Goal: Communication & Community: Answer question/provide support

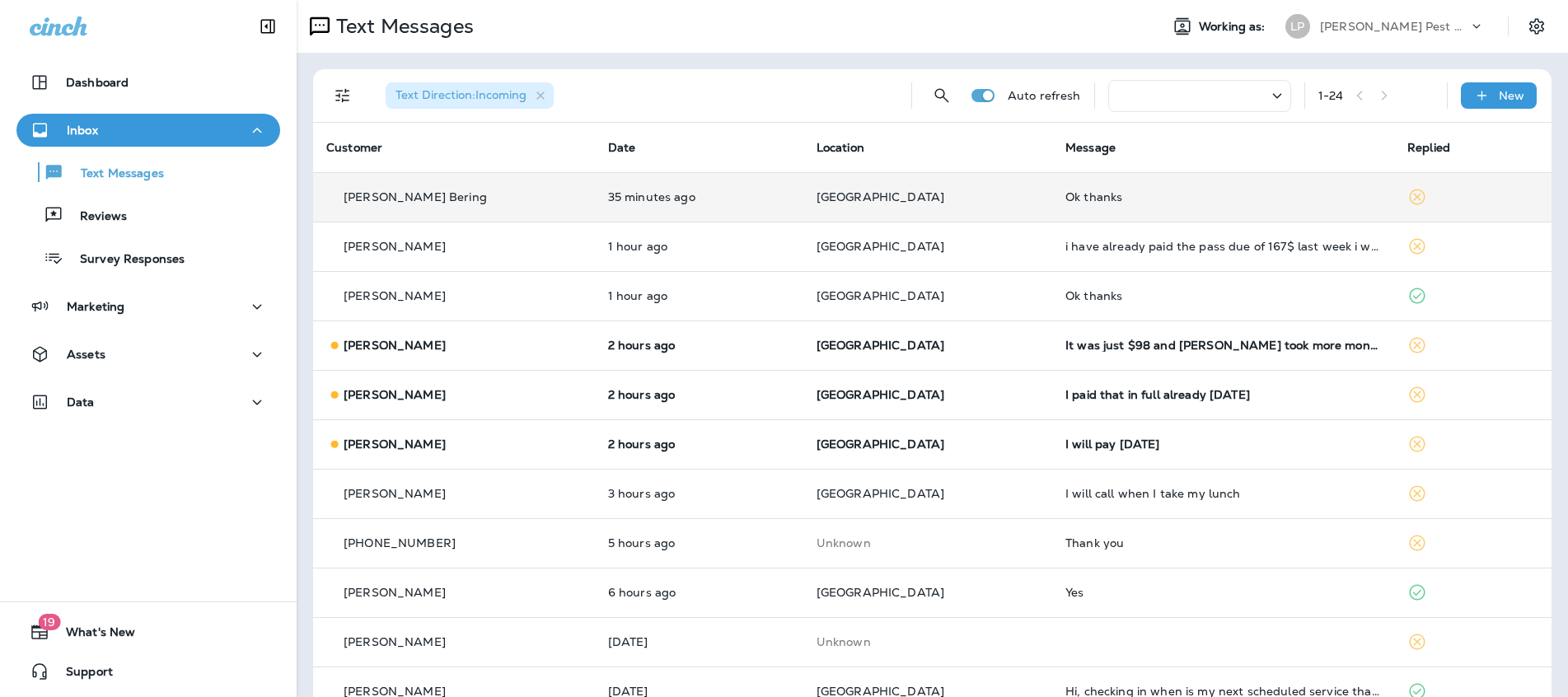
click at [468, 201] on div "[PERSON_NAME] Bering" at bounding box center [454, 197] width 256 height 17
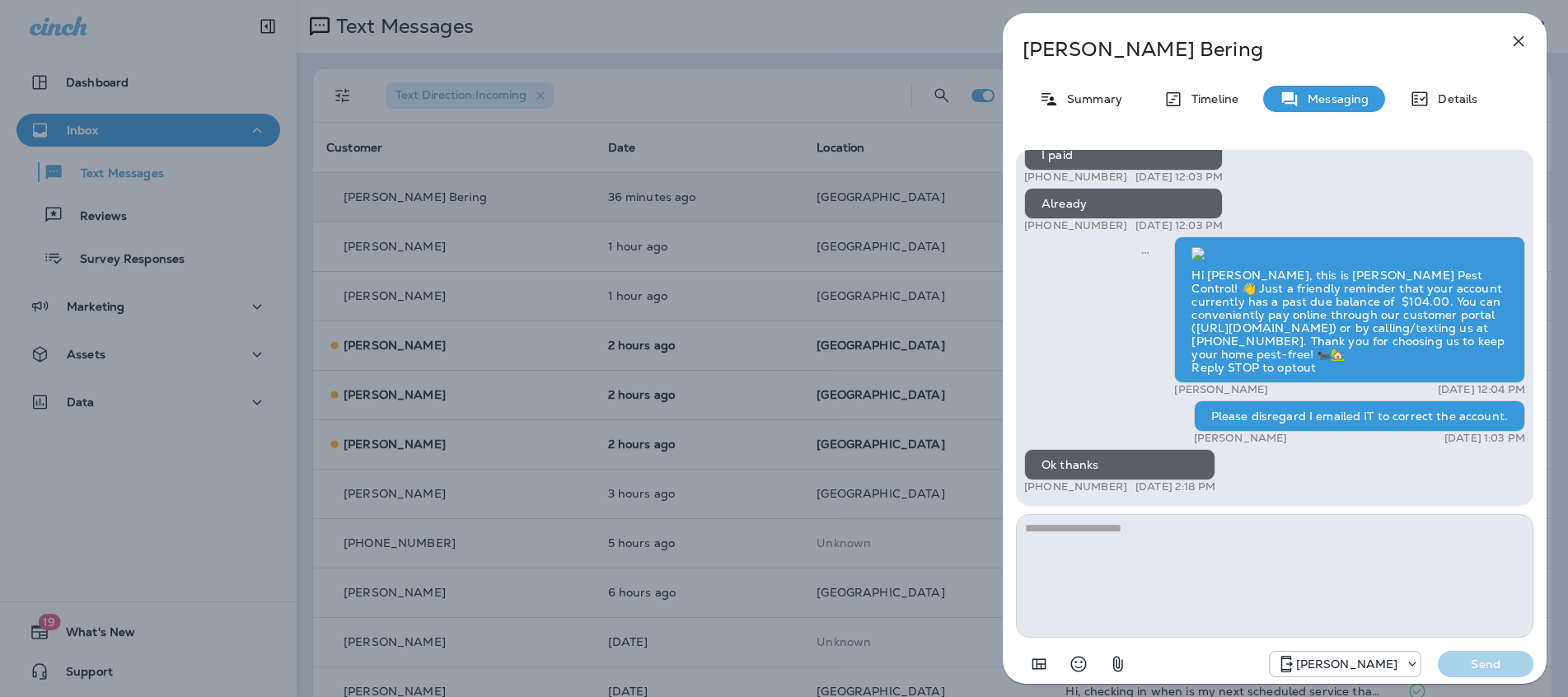
click at [1514, 52] on button "button" at bounding box center [1518, 41] width 33 height 33
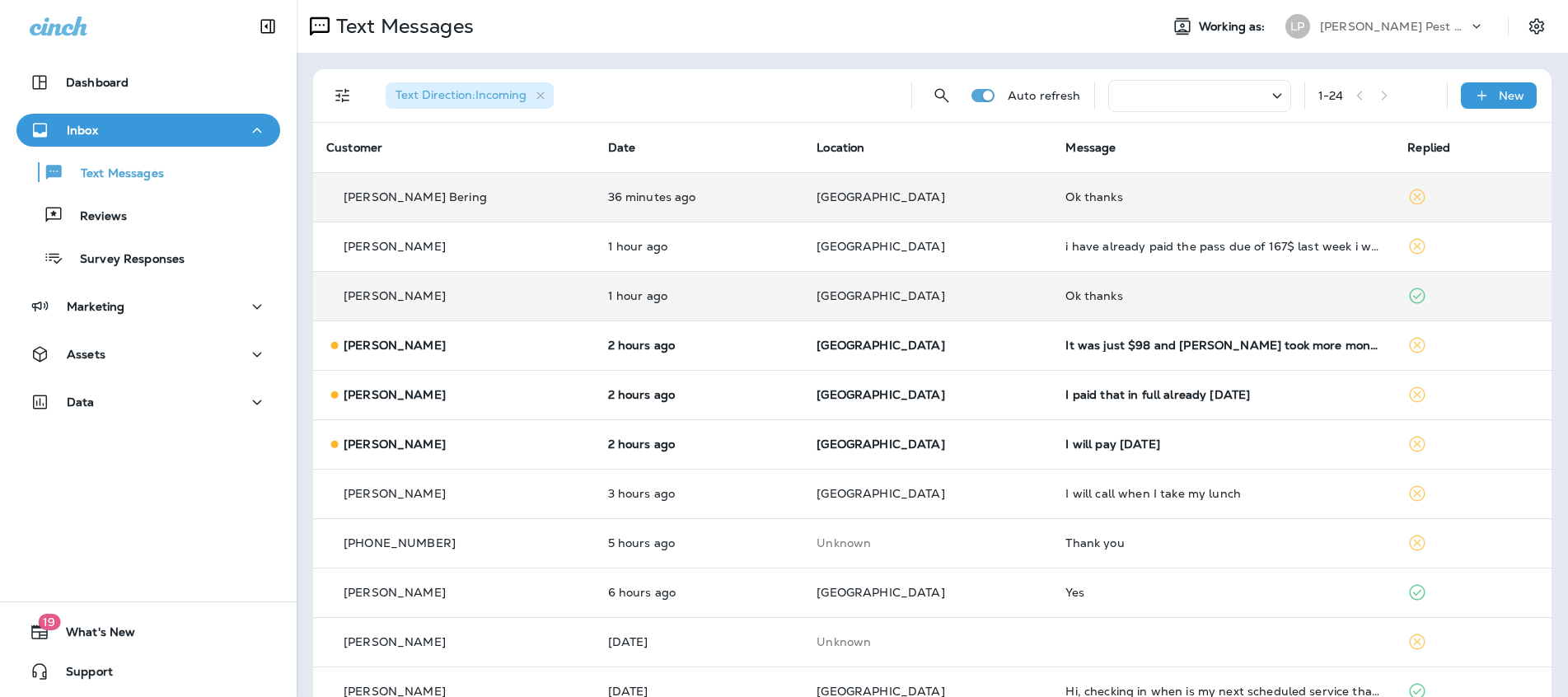
click at [510, 295] on div "[PERSON_NAME]" at bounding box center [454, 296] width 256 height 17
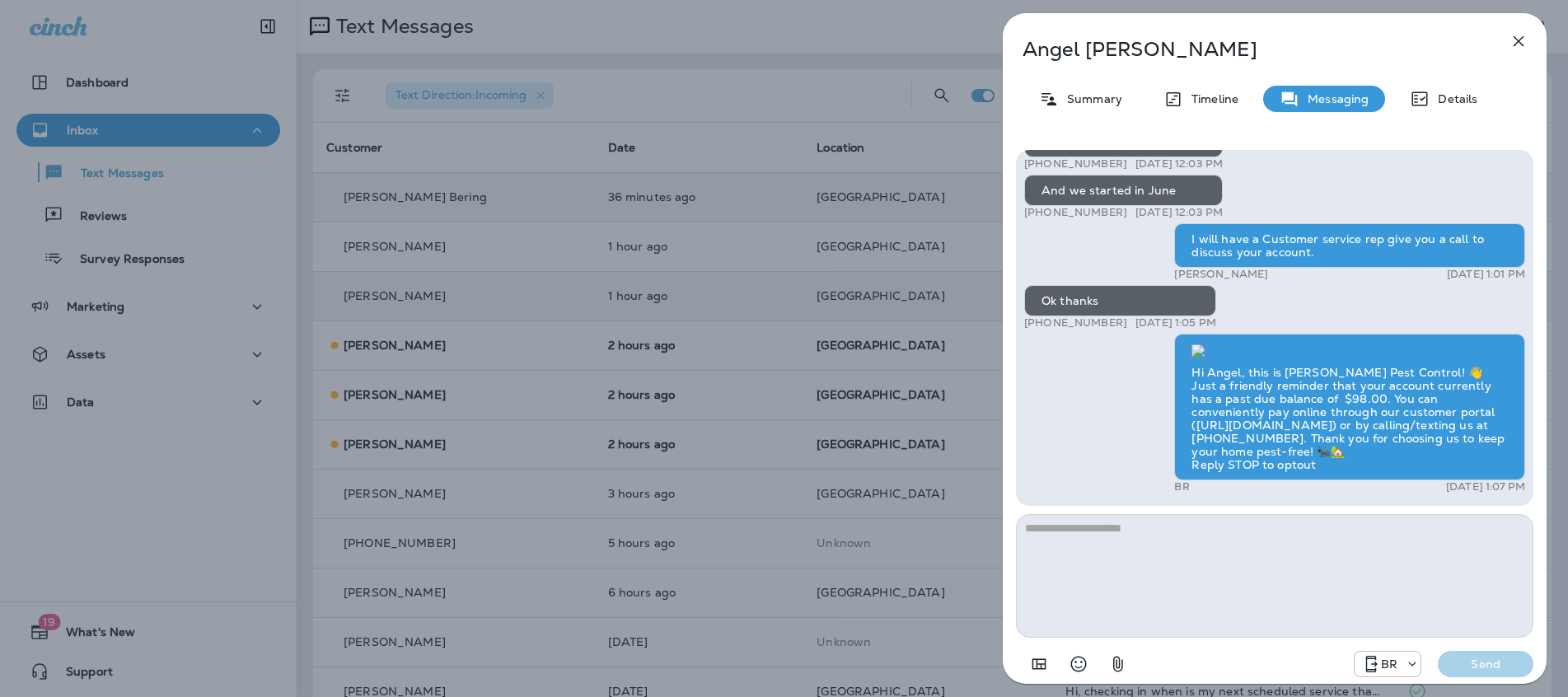
click at [1509, 43] on icon "button" at bounding box center [1518, 41] width 20 height 20
click at [1508, 43] on button "button" at bounding box center [1518, 41] width 33 height 33
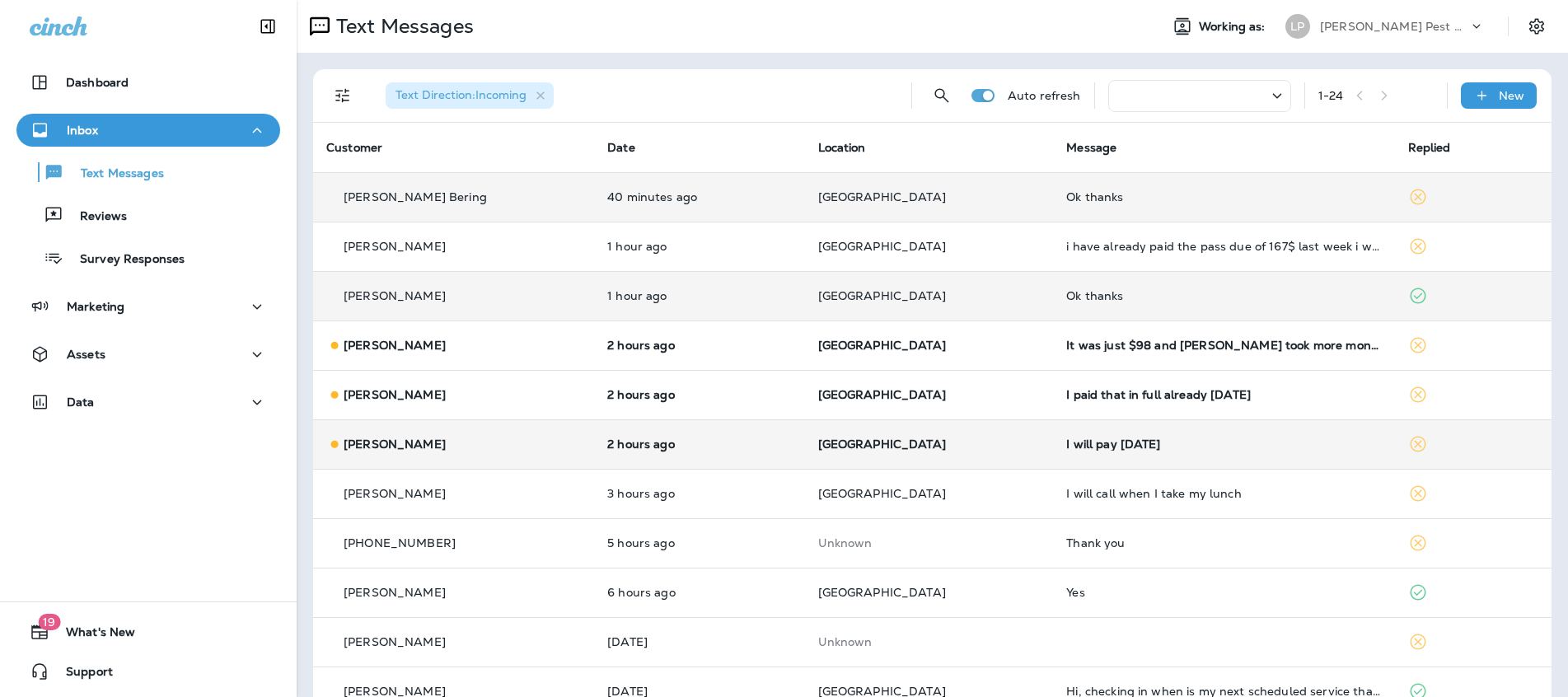
click at [1053, 442] on td "I will pay [DATE]" at bounding box center [1224, 443] width 341 height 50
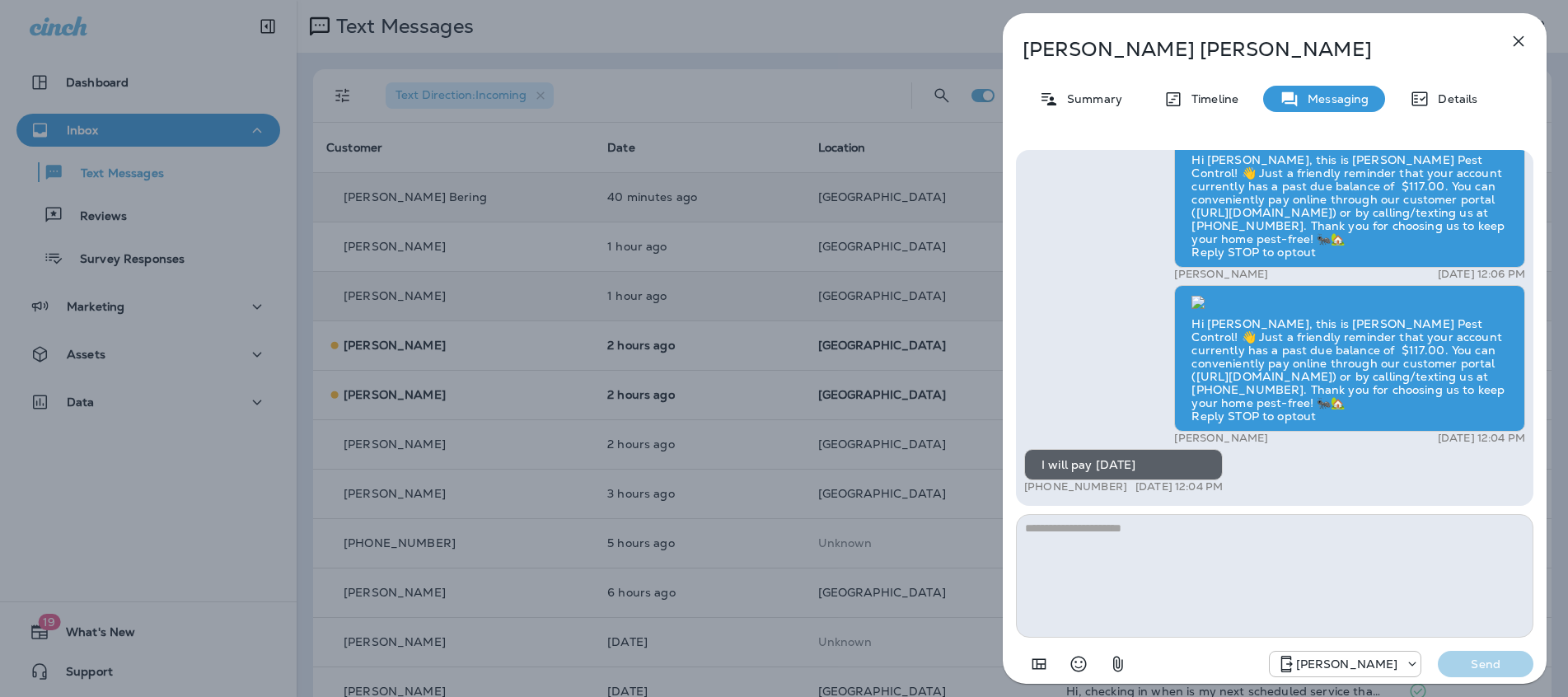
drag, startPoint x: 1158, startPoint y: 465, endPoint x: 1024, endPoint y: 468, distance: 134.0
click at [1024, 468] on div "I will pay [DATE]" at bounding box center [1124, 464] width 198 height 31
copy div "I will pay [DATE]"
click at [1081, 534] on textarea at bounding box center [1274, 575] width 517 height 123
click at [1065, 531] on textarea at bounding box center [1274, 575] width 517 height 123
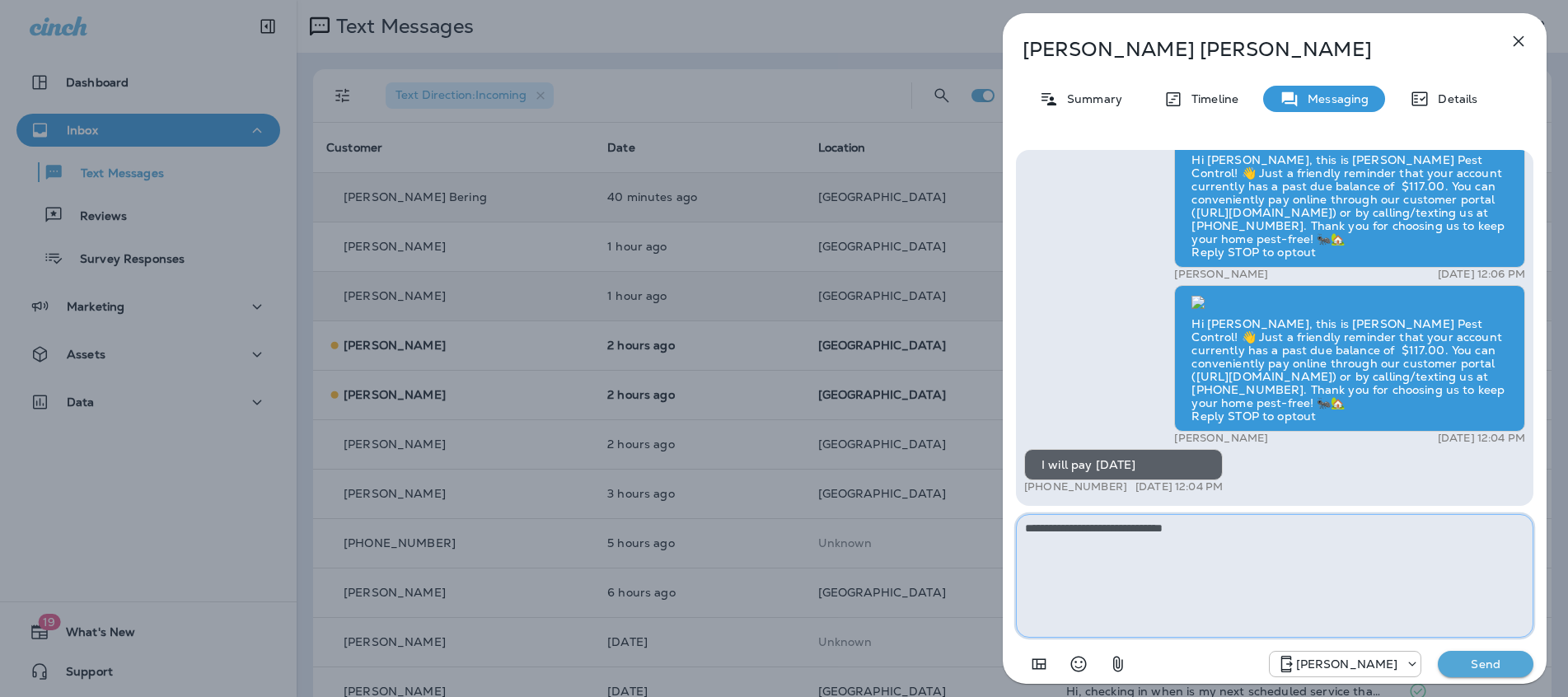
type textarea "**********"
click at [1507, 653] on button "Send" at bounding box center [1486, 664] width 96 height 26
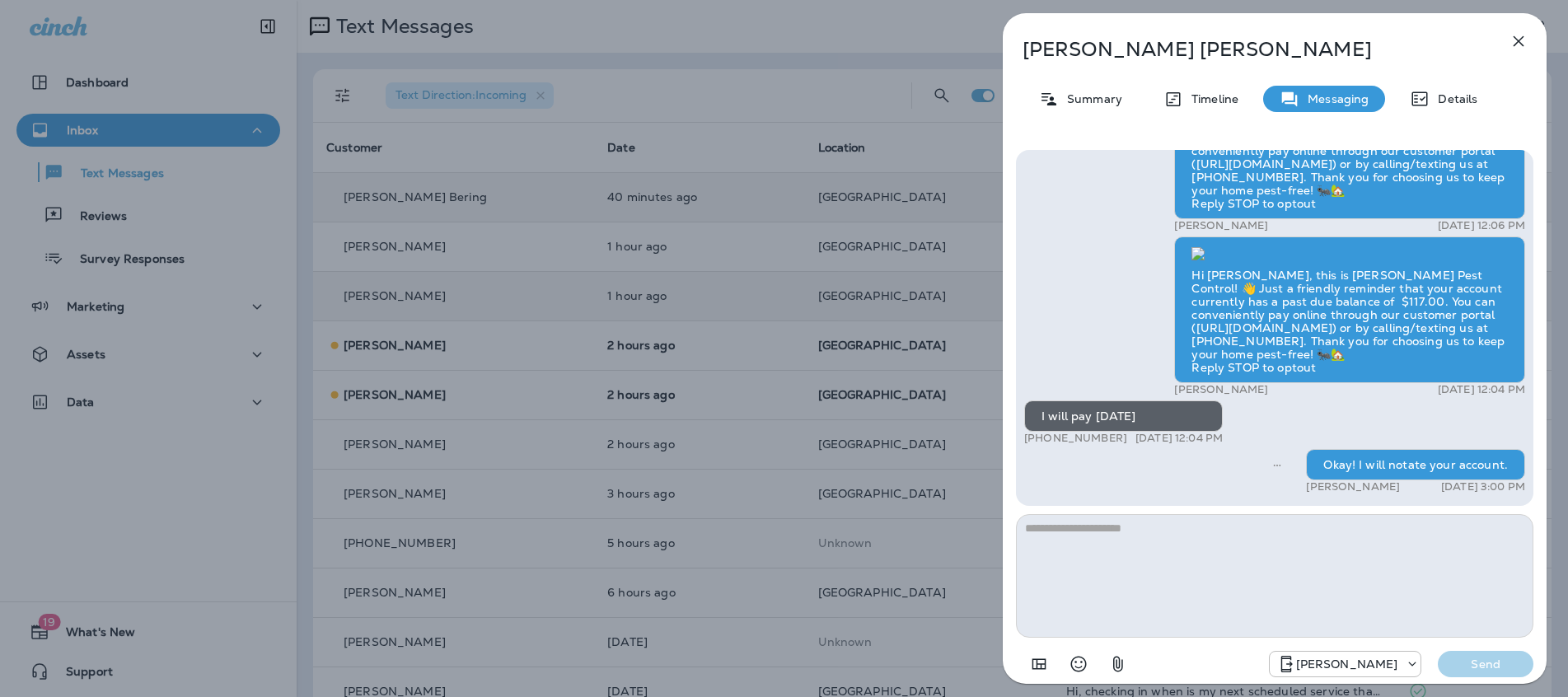
click at [1516, 43] on icon "button" at bounding box center [1519, 42] width 10 height 10
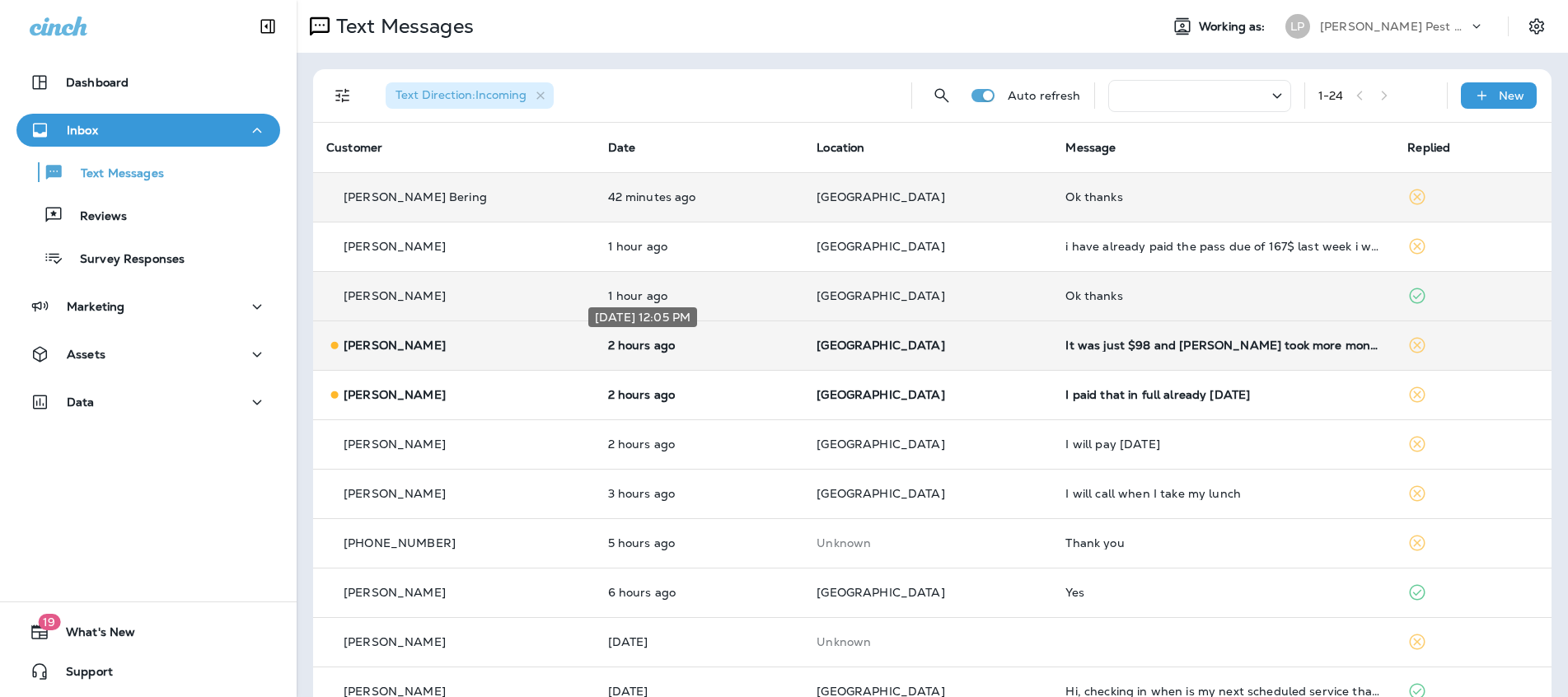
click at [725, 342] on p "2 hours ago" at bounding box center [699, 344] width 183 height 13
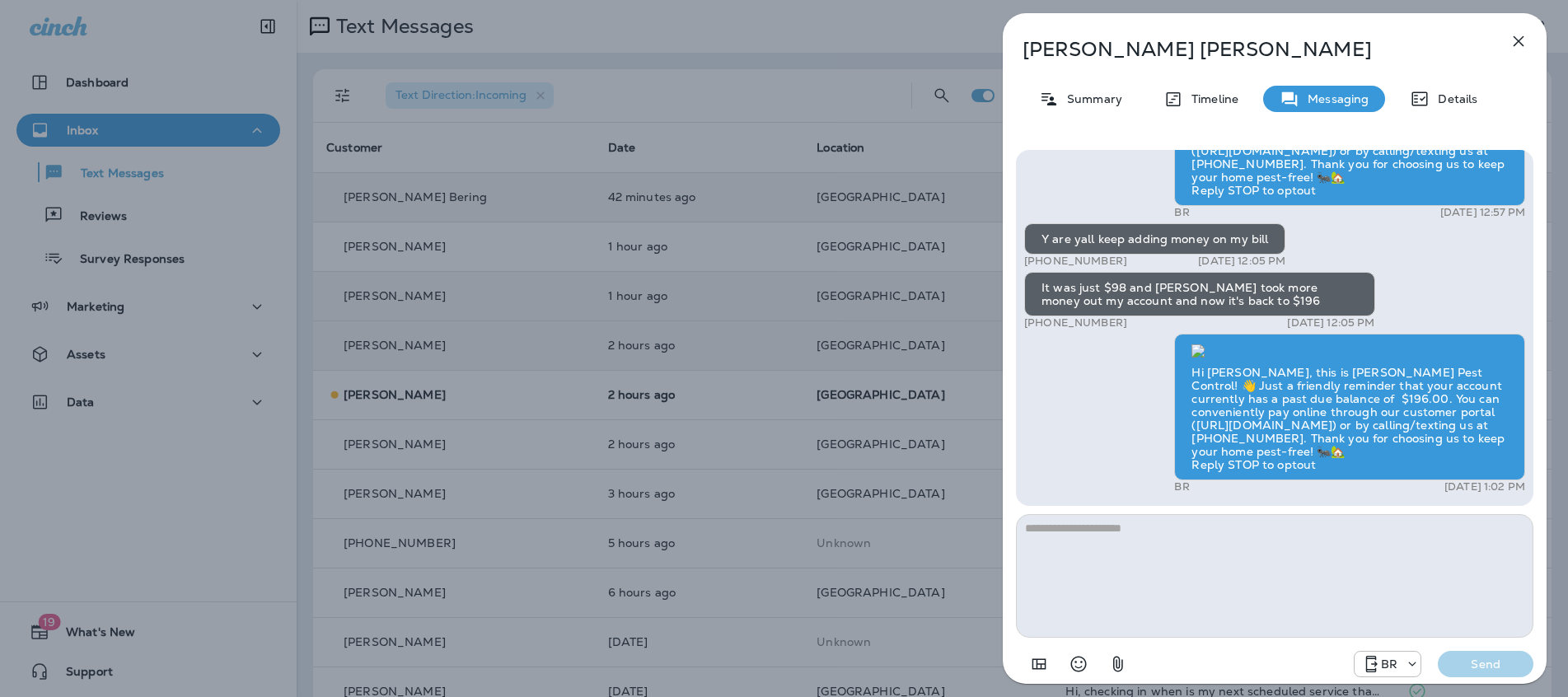
scroll to position [1, 0]
